Goal: Transaction & Acquisition: Purchase product/service

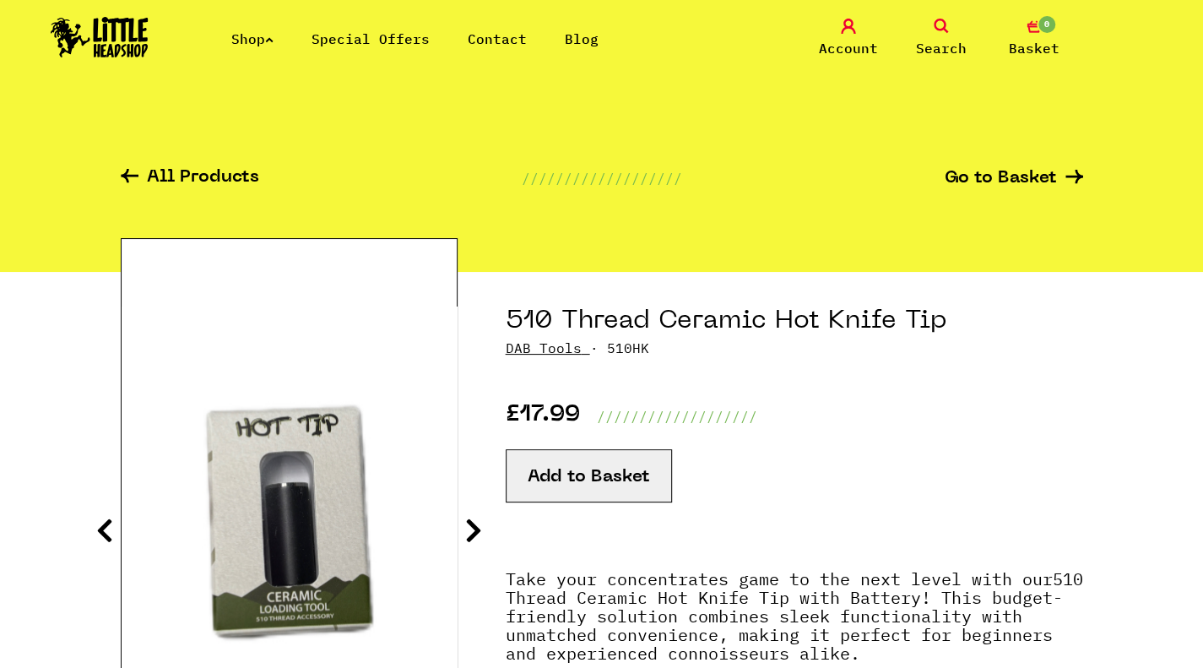
click at [250, 38] on link "Shop" at bounding box center [252, 38] width 42 height 17
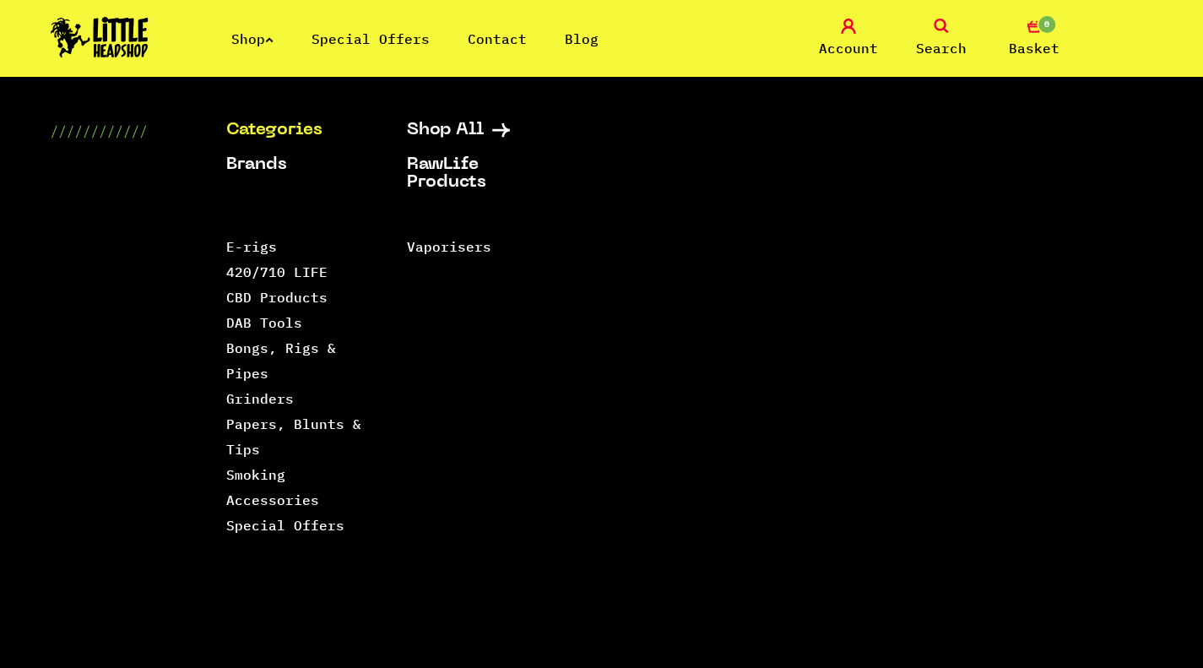
click at [257, 40] on link "Shop" at bounding box center [252, 38] width 42 height 17
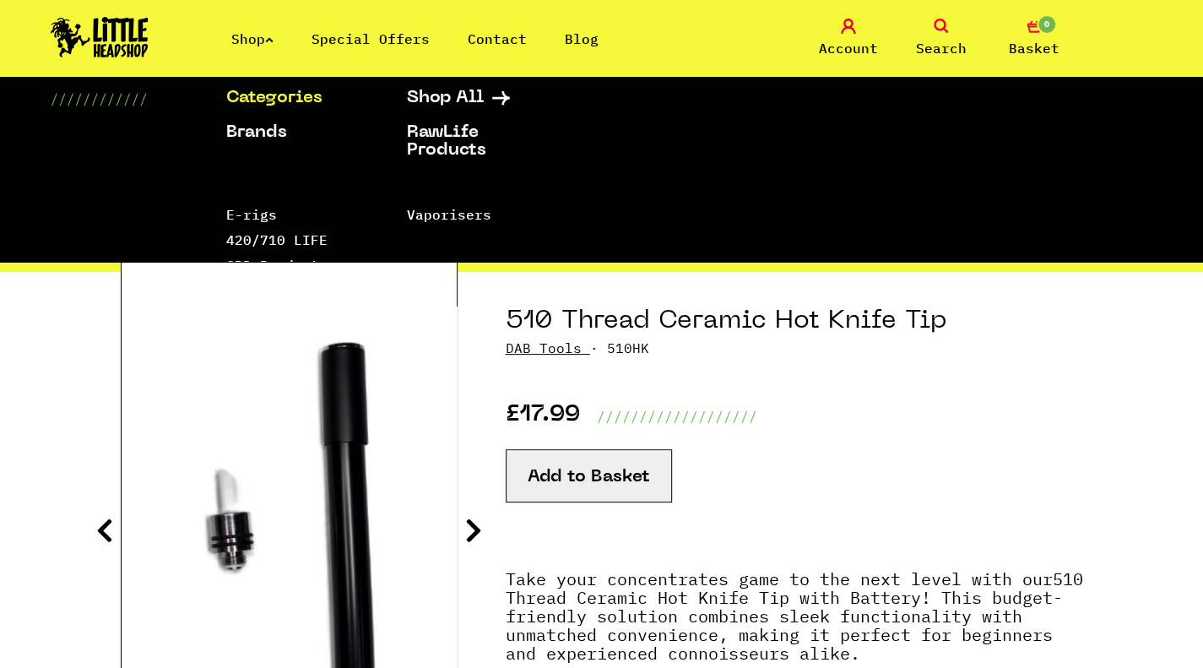
click at [257, 40] on link "Shop" at bounding box center [252, 38] width 42 height 17
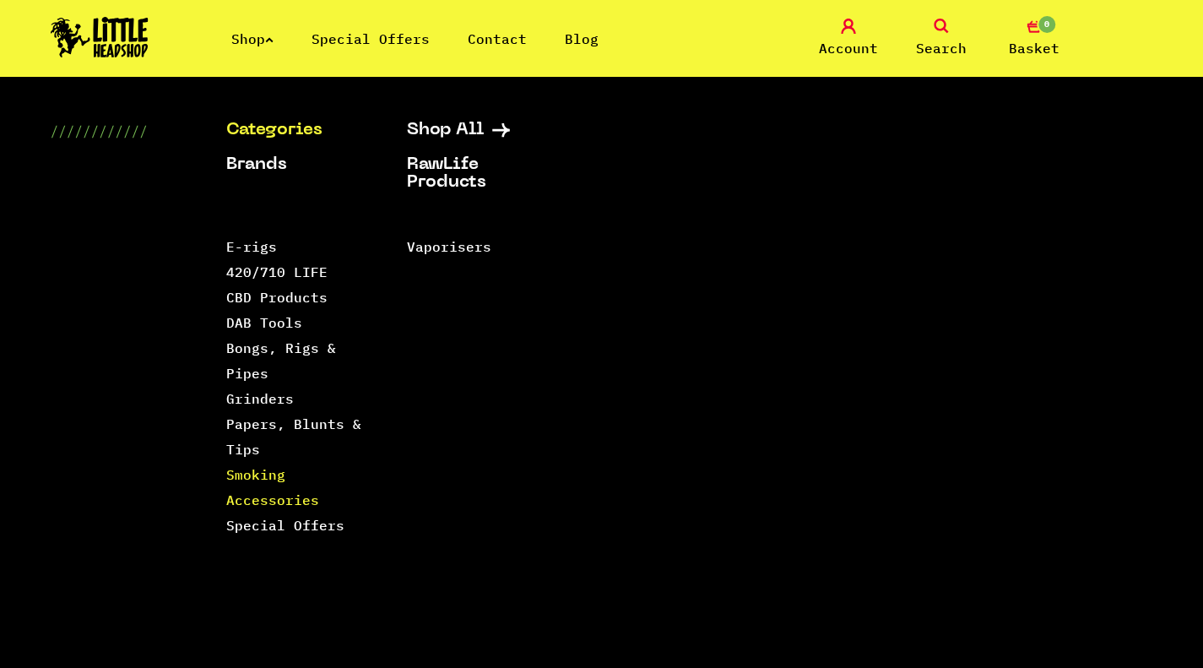
click at [249, 474] on link "Smoking Accessories" at bounding box center [272, 487] width 93 height 42
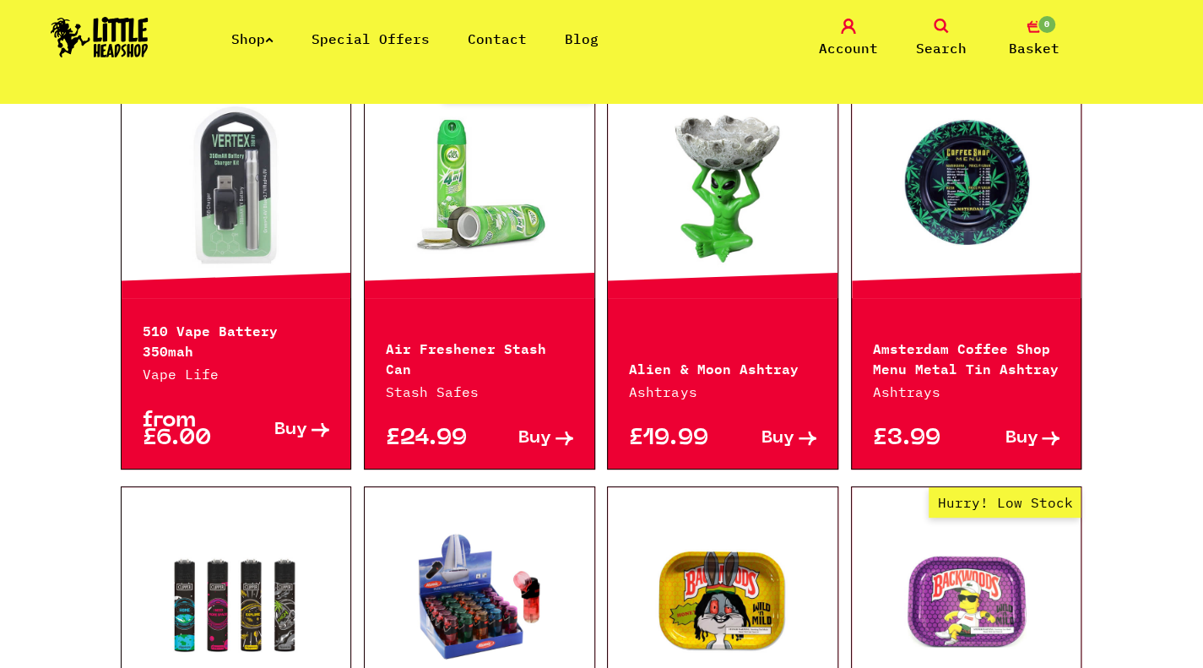
scroll to position [591, 0]
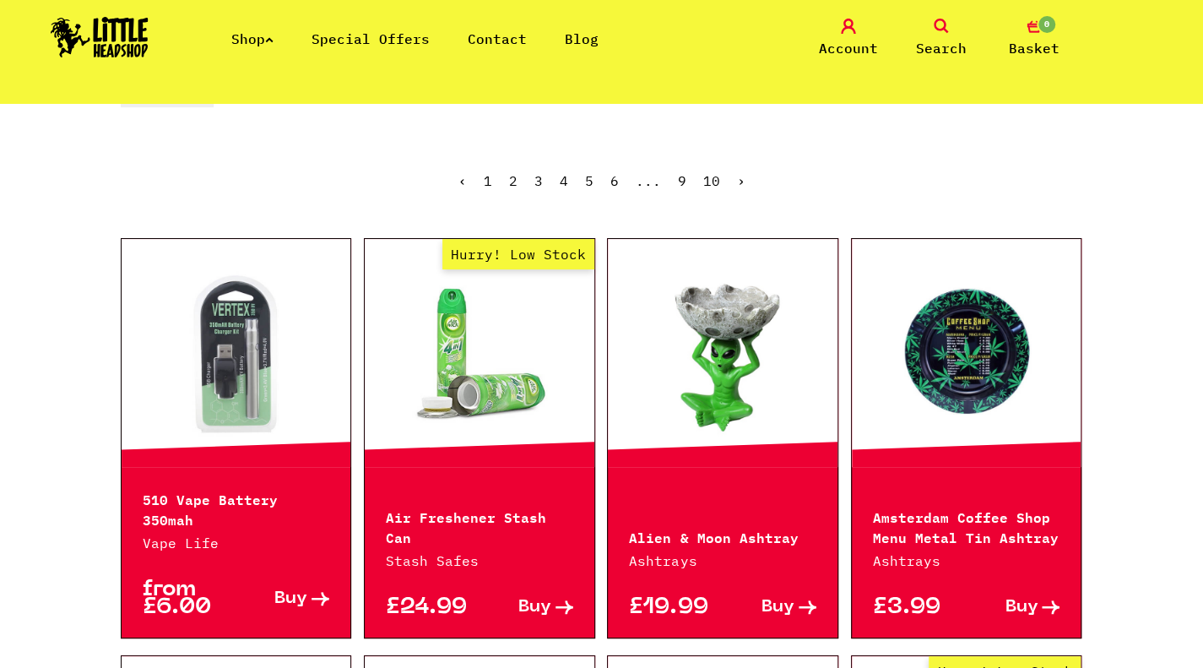
click at [482, 371] on link "Hurry! Low Stock" at bounding box center [480, 352] width 230 height 169
click at [512, 181] on link "2" at bounding box center [513, 180] width 8 height 17
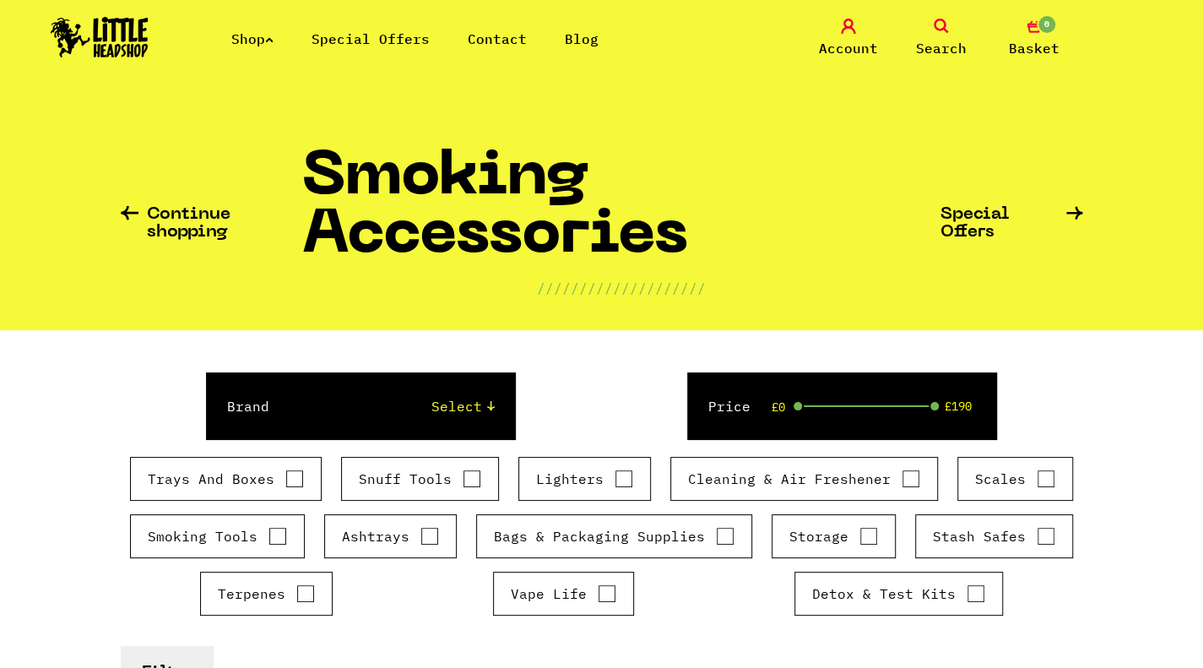
scroll to position [169, 0]
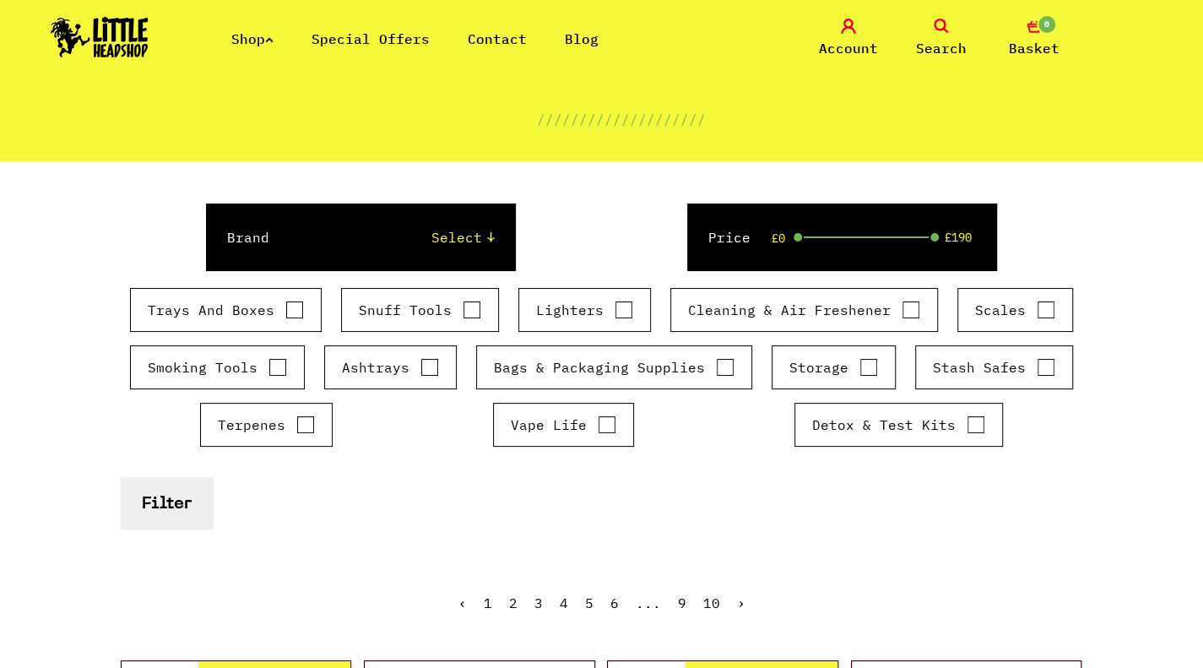
click at [203, 367] on label "Smoking Tools" at bounding box center [217, 367] width 139 height 20
click at [268, 367] on input "Smoking Tools" at bounding box center [277, 367] width 19 height 17
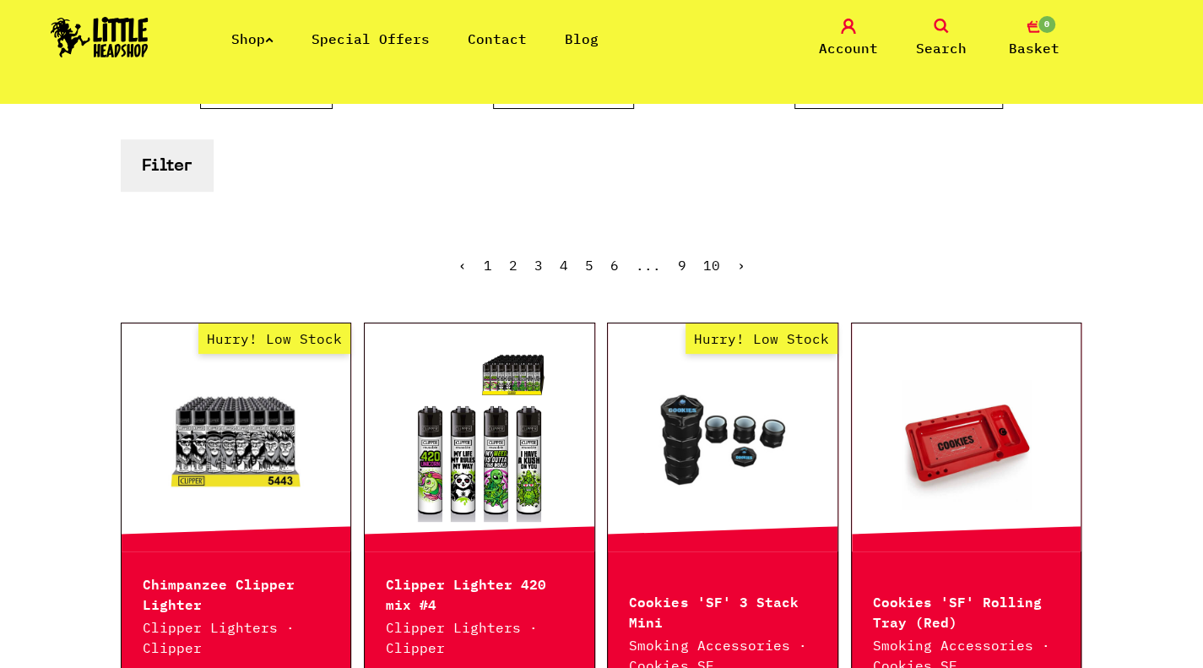
scroll to position [253, 0]
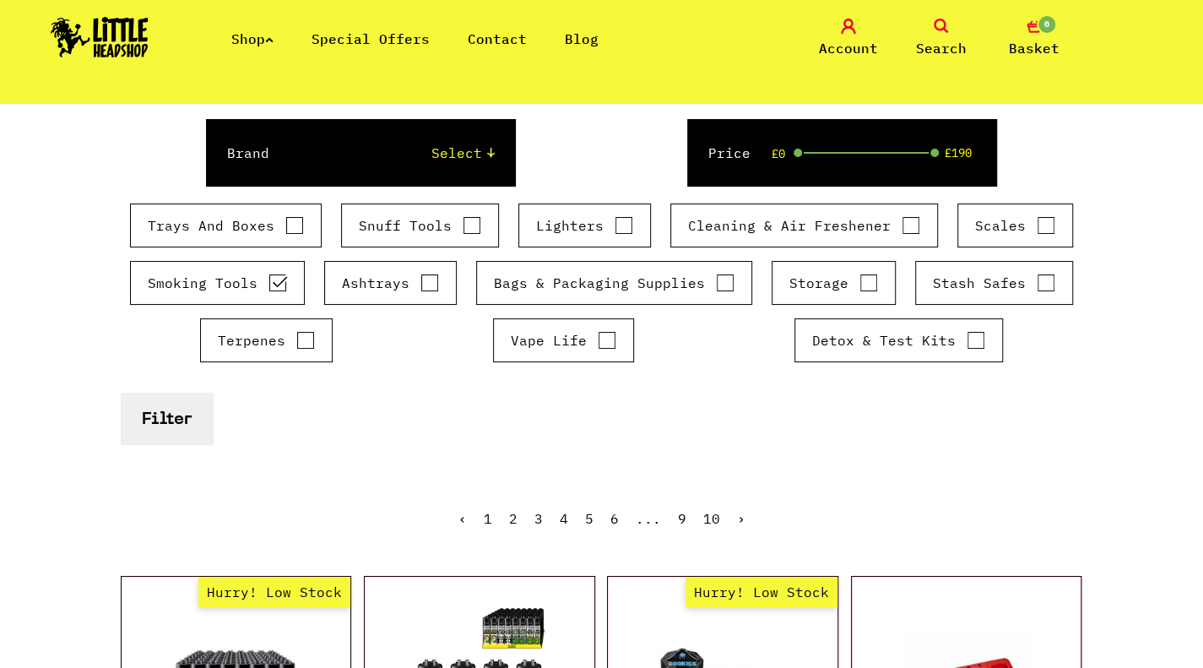
click at [234, 279] on label "Smoking Tools" at bounding box center [217, 283] width 139 height 20
click at [268, 279] on input "Smoking Tools" at bounding box center [277, 282] width 19 height 17
click at [234, 279] on label "Smoking Tools" at bounding box center [217, 283] width 139 height 20
click at [268, 279] on input "Smoking Tools" at bounding box center [277, 282] width 19 height 17
checkbox input "true"
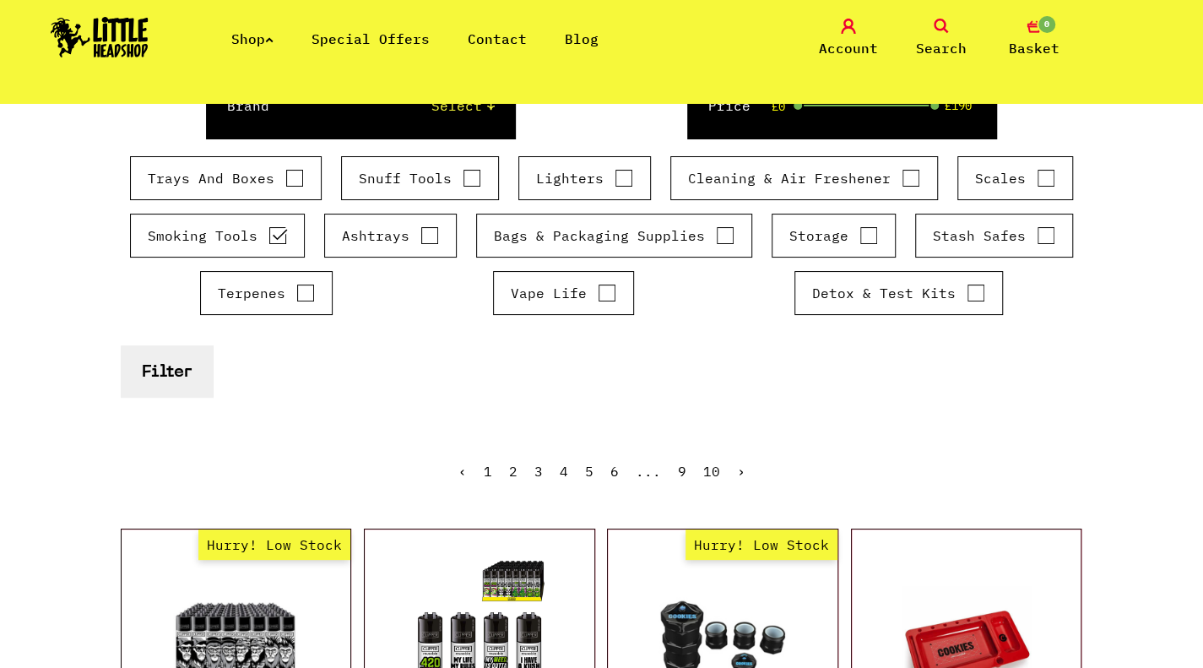
scroll to position [338, 0]
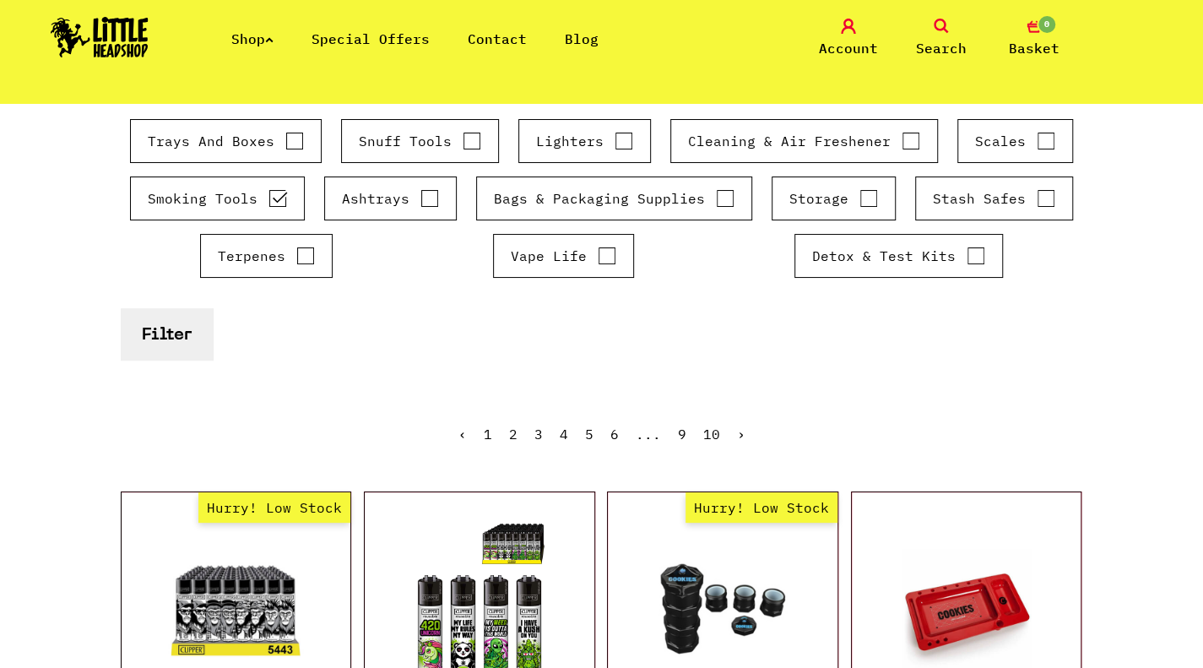
click at [196, 328] on button "Filter" at bounding box center [167, 333] width 92 height 51
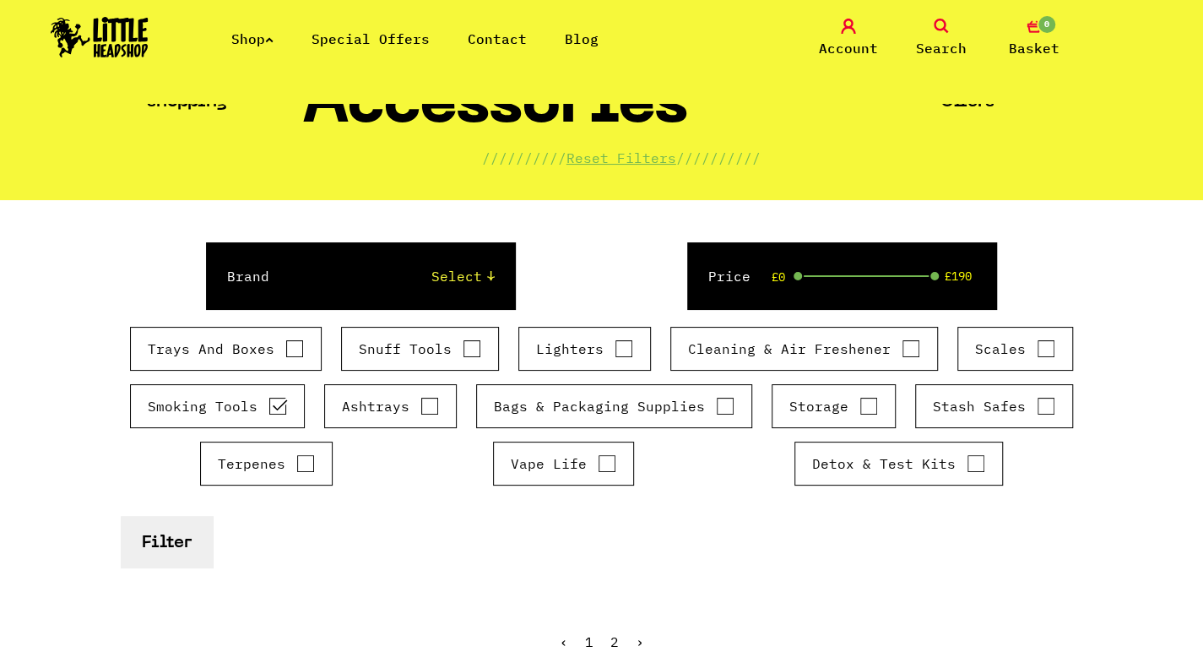
scroll to position [169, 0]
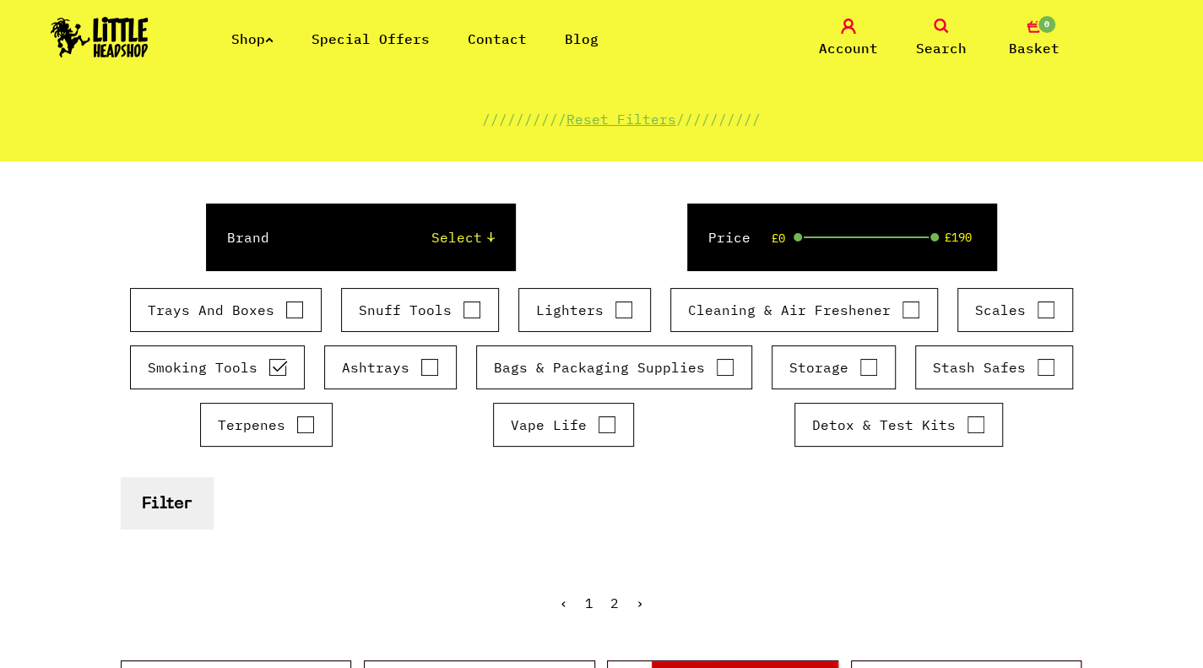
click at [243, 365] on label "Smoking Tools" at bounding box center [217, 367] width 139 height 20
click at [268, 365] on input "Smoking Tools" at bounding box center [277, 367] width 19 height 17
checkbox input "false"
click at [537, 415] on label "Vape Life" at bounding box center [564, 424] width 106 height 20
click at [598, 416] on input "Vape Life" at bounding box center [607, 424] width 19 height 17
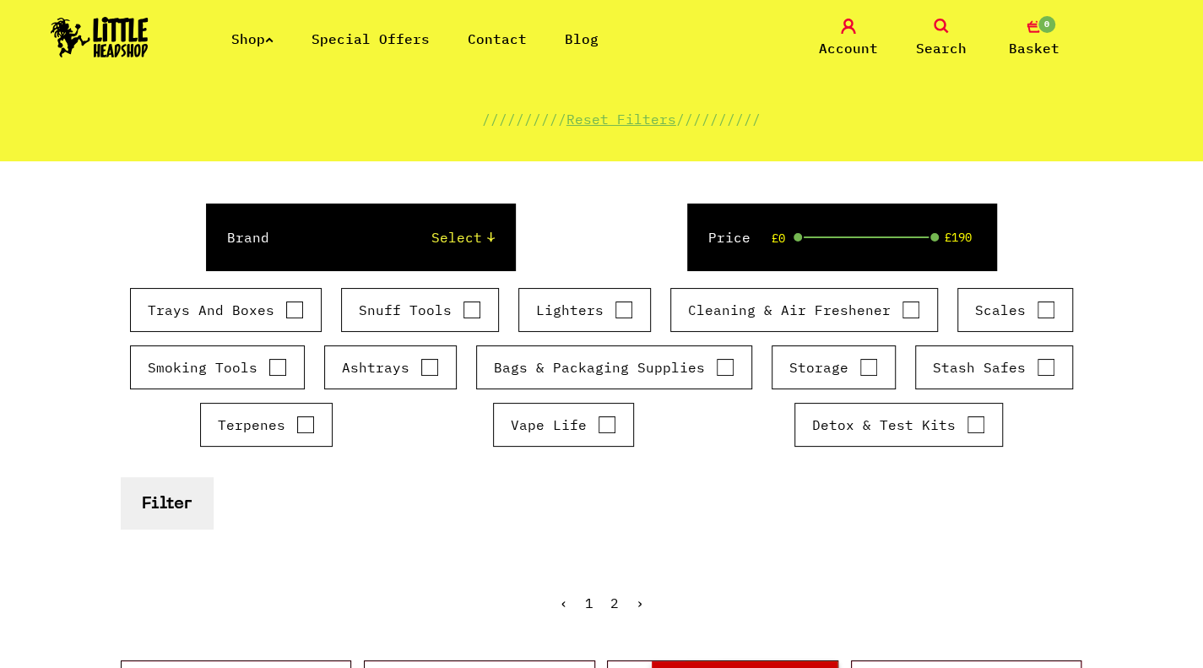
checkbox input "true"
click at [149, 488] on button "Filter" at bounding box center [167, 502] width 92 height 51
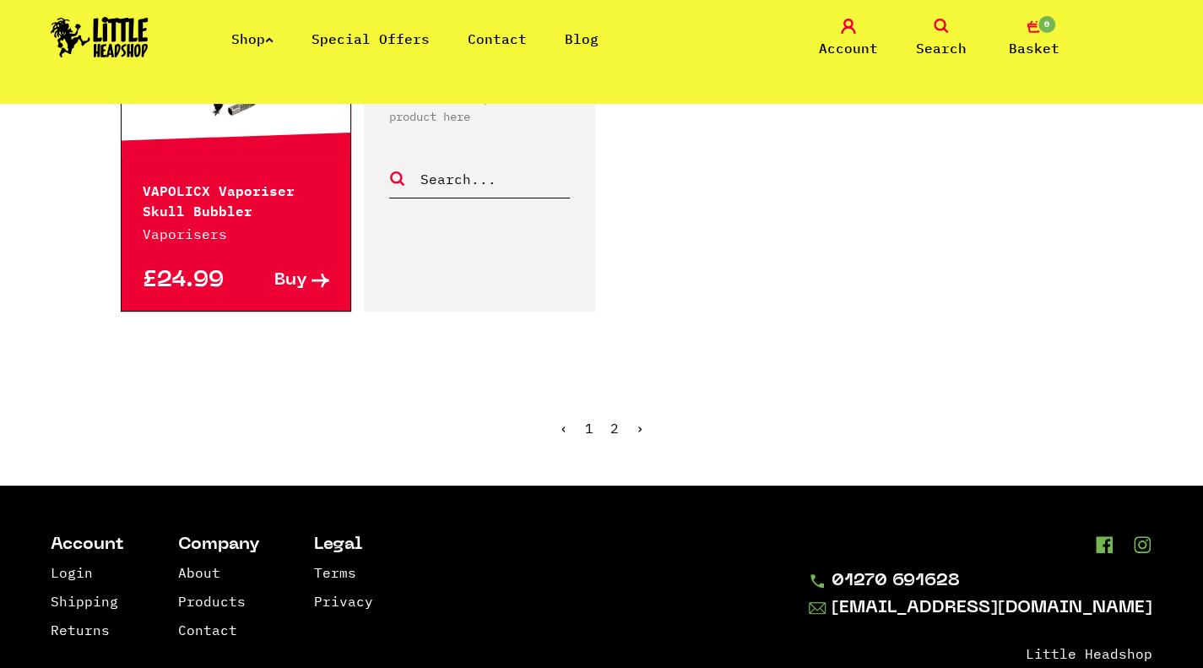
scroll to position [3039, 0]
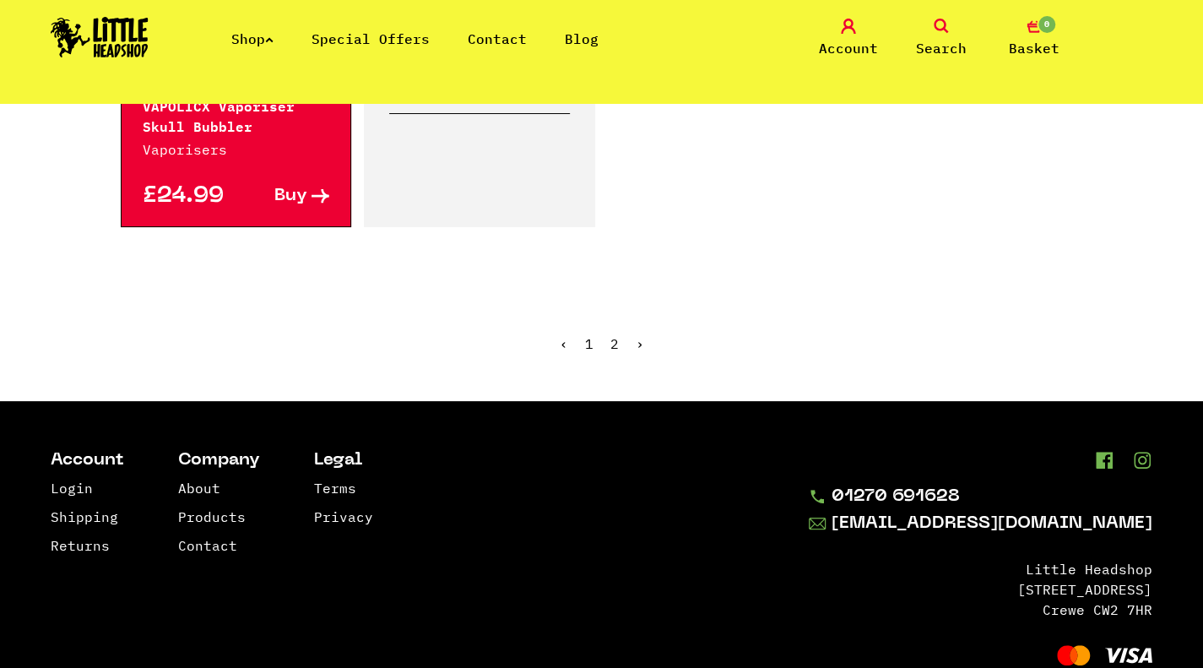
click at [610, 335] on link "2" at bounding box center [614, 343] width 8 height 17
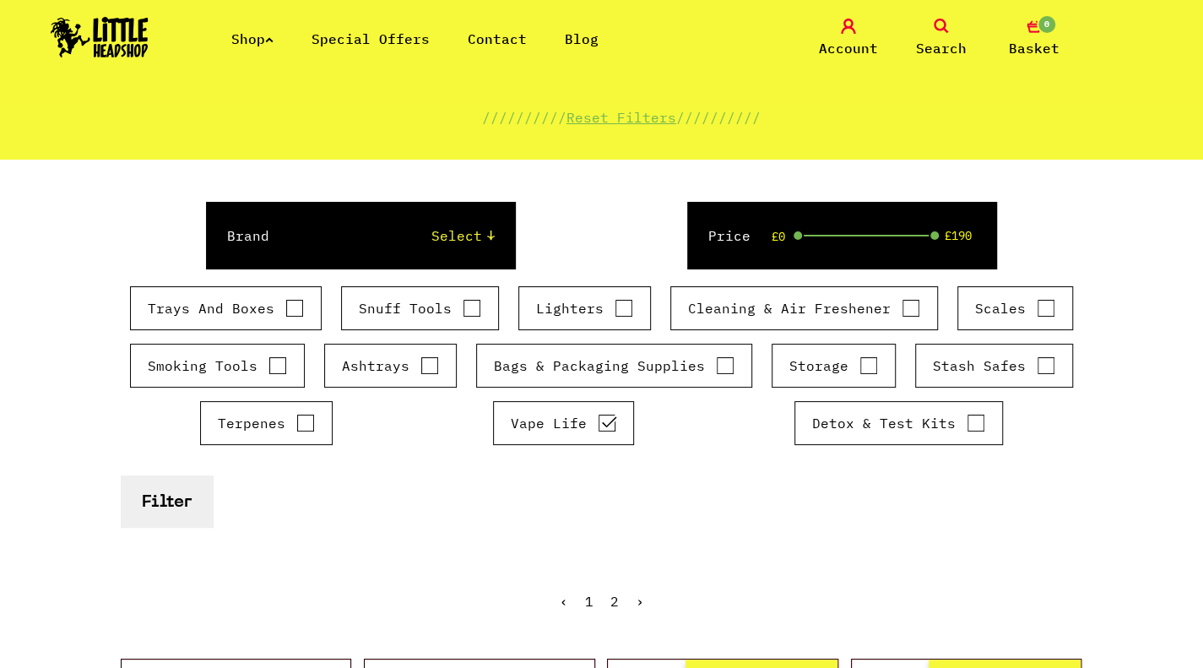
scroll to position [169, 0]
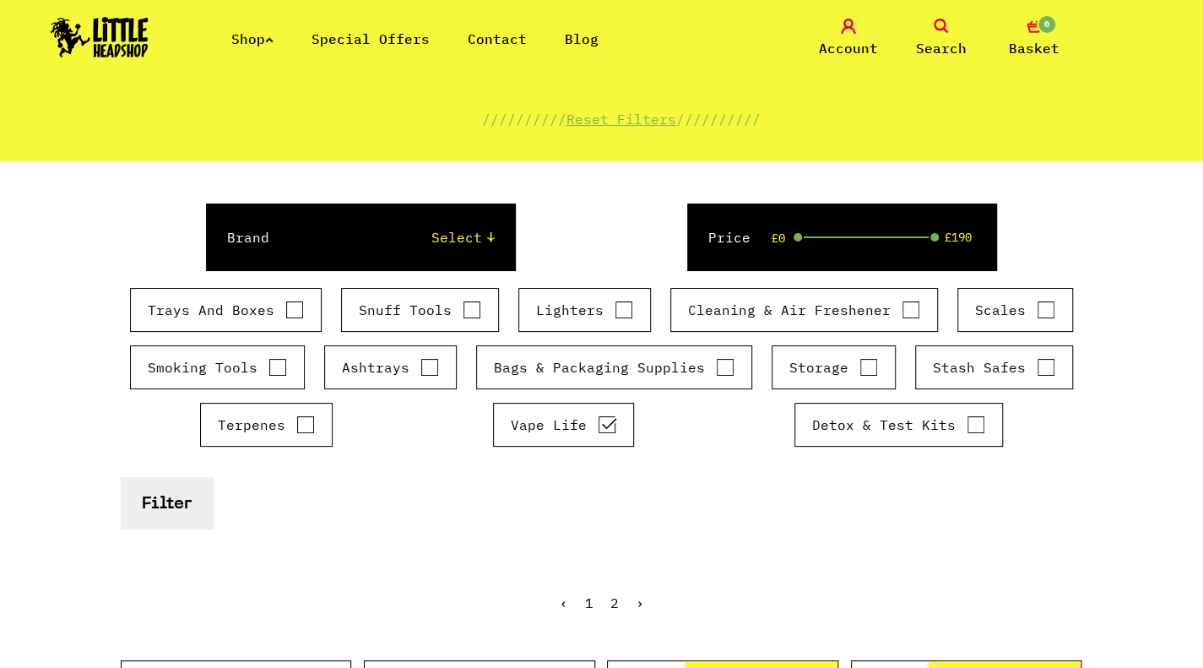
click at [541, 307] on label "Lighters" at bounding box center [584, 310] width 97 height 20
click at [614, 307] on input "Lighters" at bounding box center [623, 309] width 19 height 17
checkbox input "true"
click at [520, 420] on label "Vape Life" at bounding box center [564, 424] width 106 height 20
click at [598, 420] on input "Vape Life" at bounding box center [607, 424] width 19 height 17
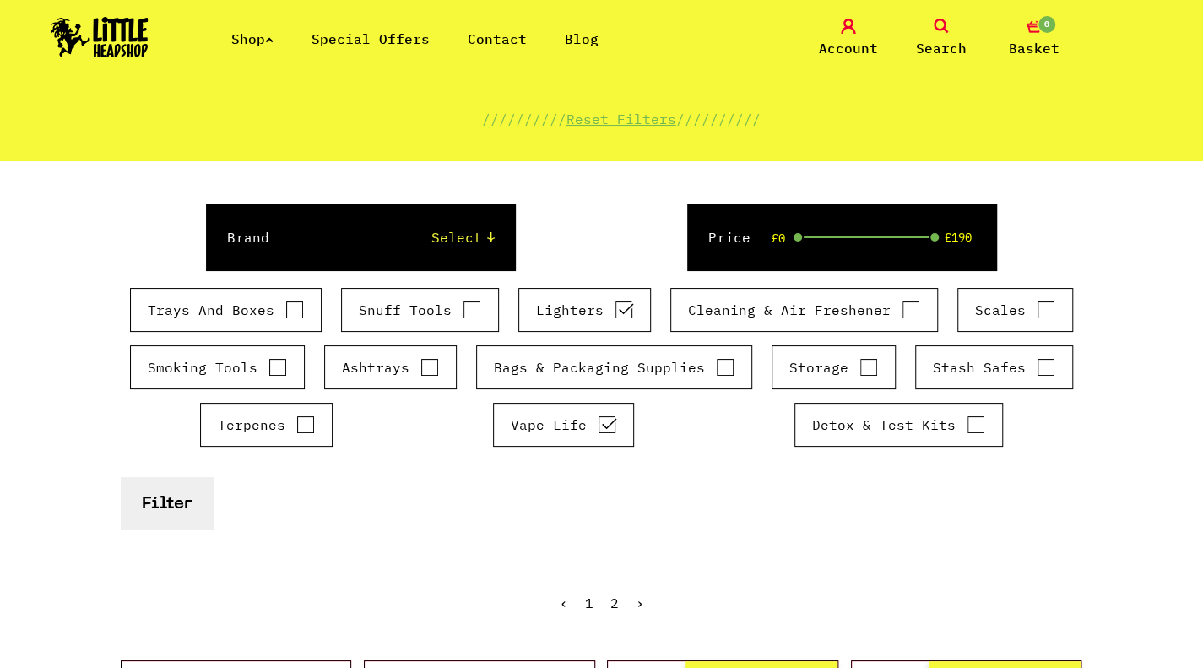
checkbox input "false"
click at [138, 501] on button "Filter" at bounding box center [167, 502] width 92 height 51
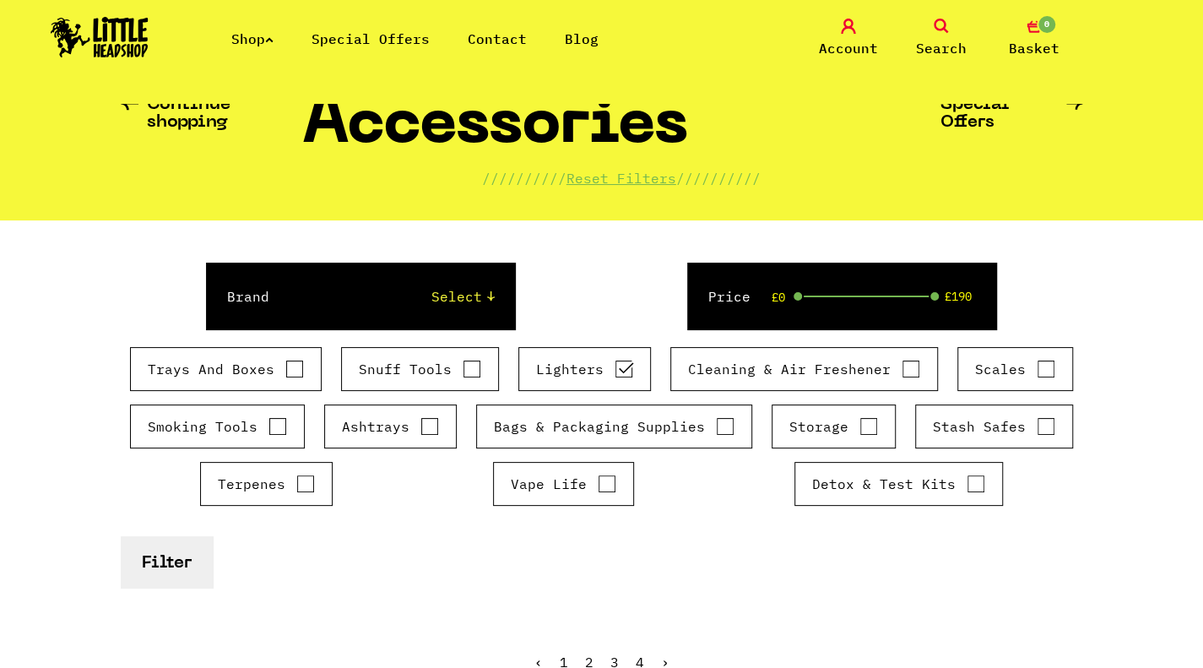
scroll to position [84, 0]
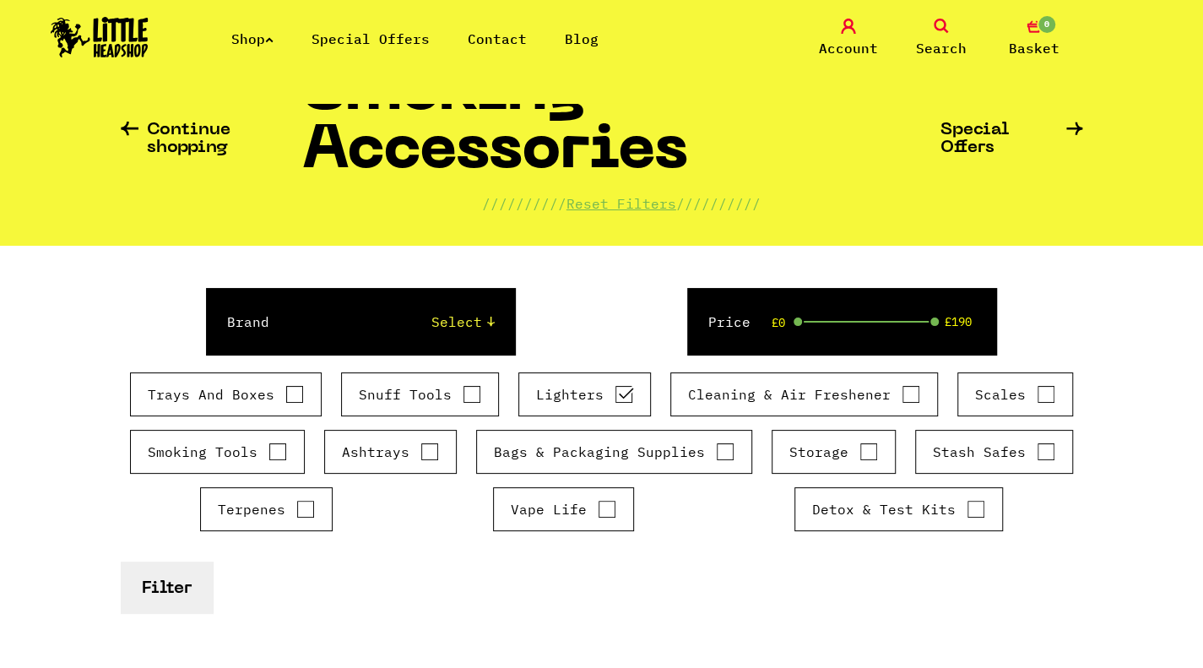
click at [560, 513] on label "Vape Life" at bounding box center [564, 509] width 106 height 20
click at [598, 513] on input "Vape Life" at bounding box center [607, 509] width 19 height 17
checkbox input "true"
click at [572, 397] on label "Lighters" at bounding box center [584, 394] width 97 height 20
click at [614, 397] on input "Lighters" at bounding box center [623, 394] width 19 height 17
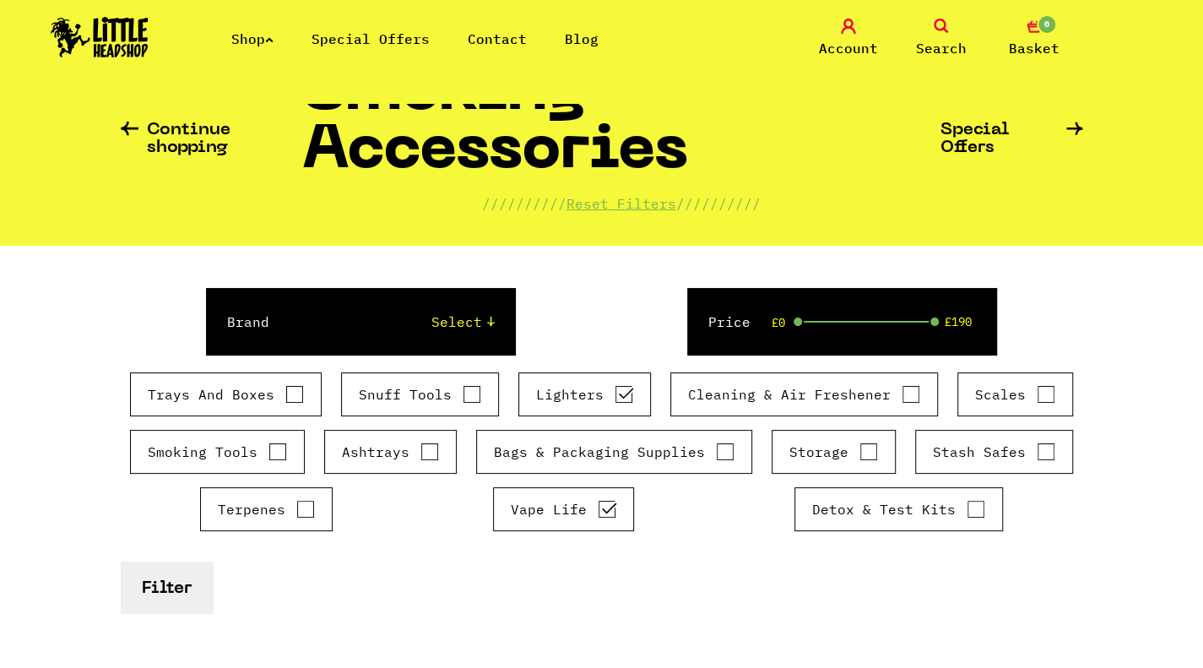
checkbox input "false"
click at [178, 566] on button "Filter" at bounding box center [167, 586] width 92 height 51
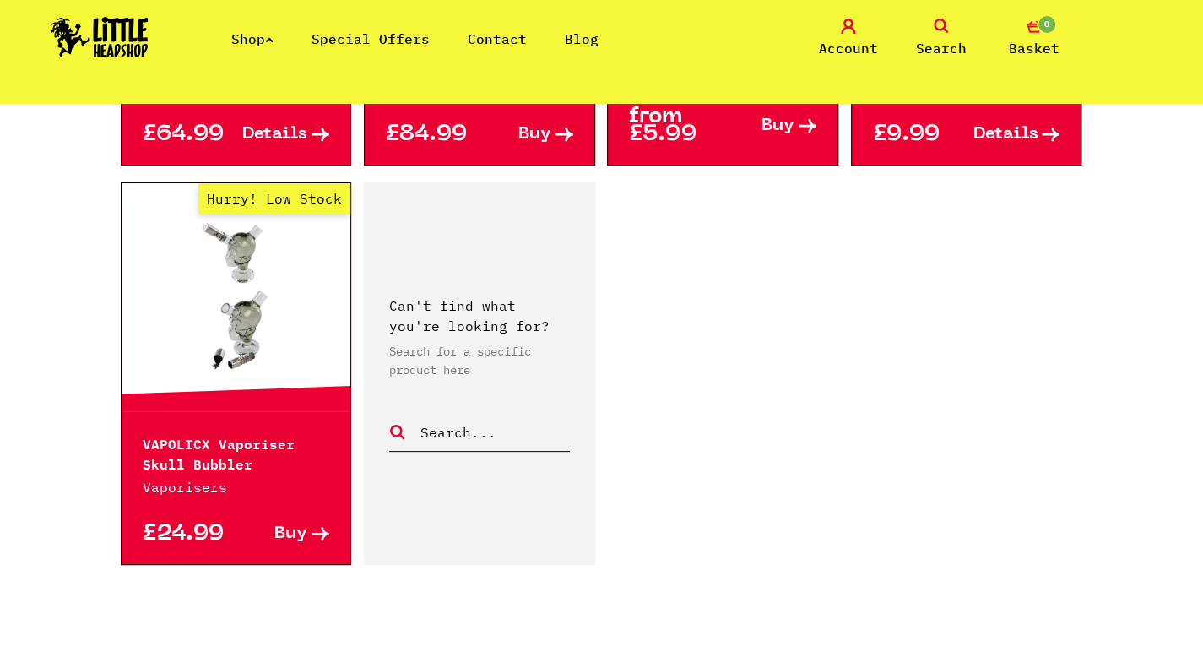
scroll to position [2954, 0]
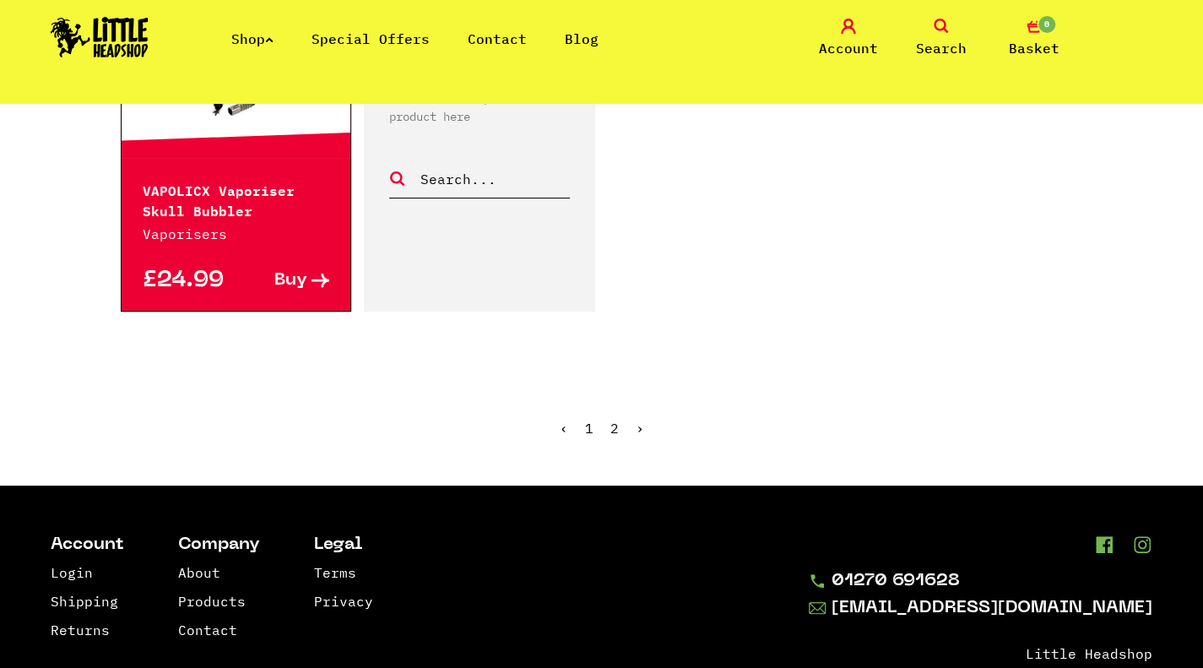
click at [609, 409] on ul "‹ 1 2 ›" at bounding box center [602, 440] width 962 height 73
click at [610, 420] on link "2" at bounding box center [614, 428] width 8 height 17
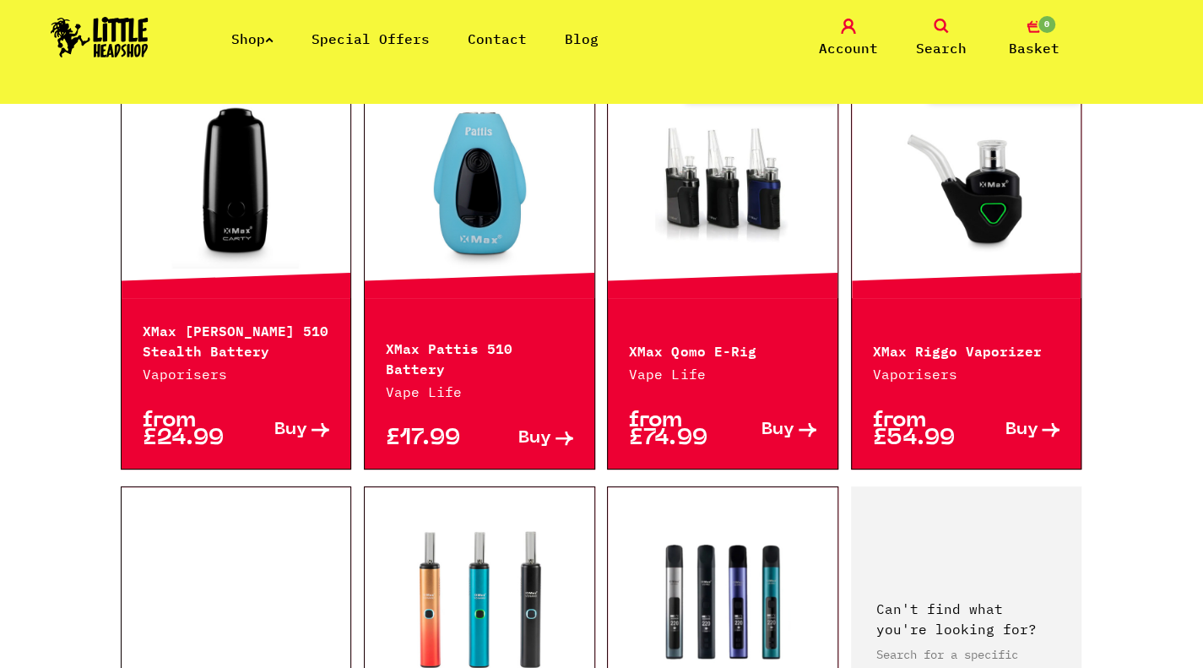
scroll to position [1013, 0]
